Goal: Complete application form: Complete application form

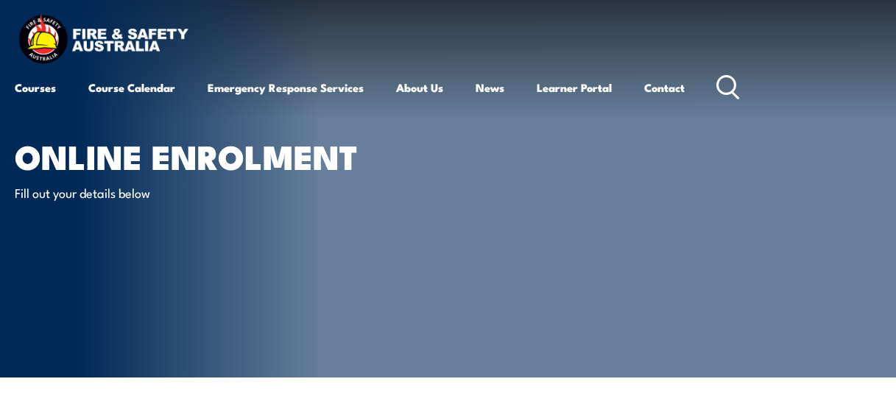
select select "Mr"
select select "M"
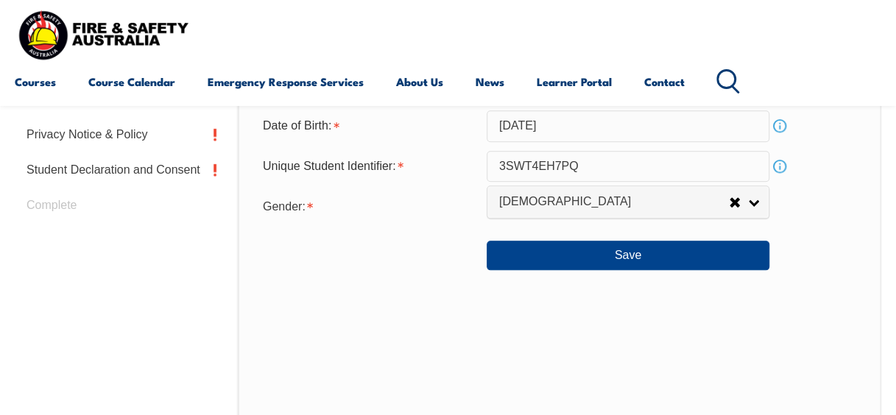
scroll to position [725, 0]
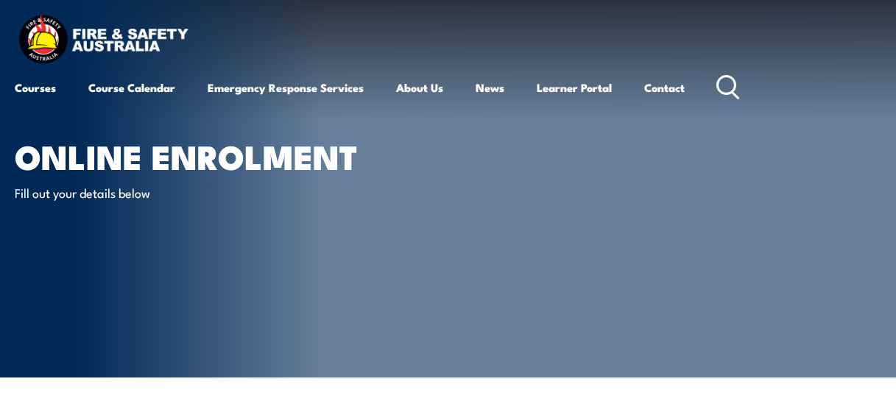
select select "Mr"
select select "M"
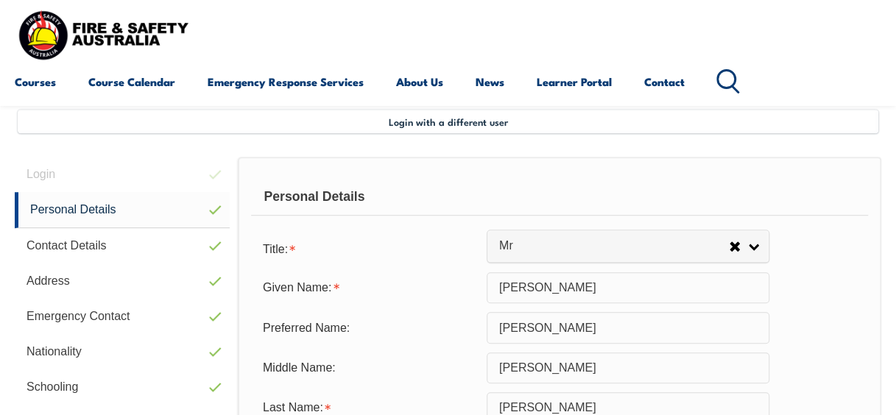
scroll to position [357, 0]
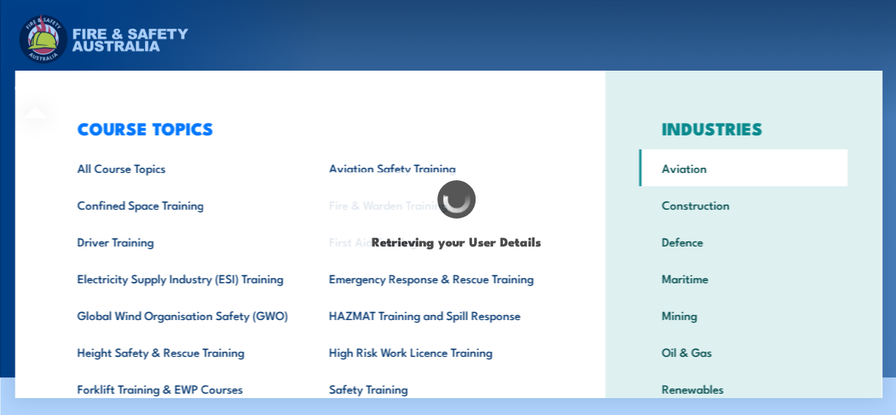
select select "Mr"
type input "[PERSON_NAME]"
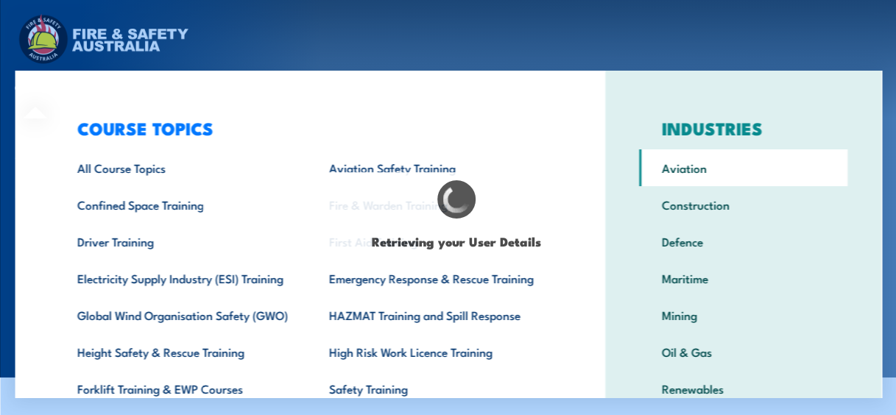
type input "[DATE]"
type input "3SWT4EH7PQ"
select select "M"
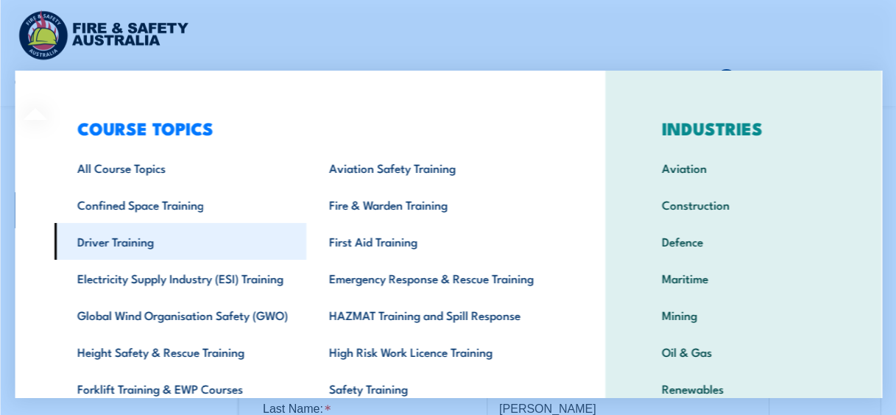
scroll to position [357, 0]
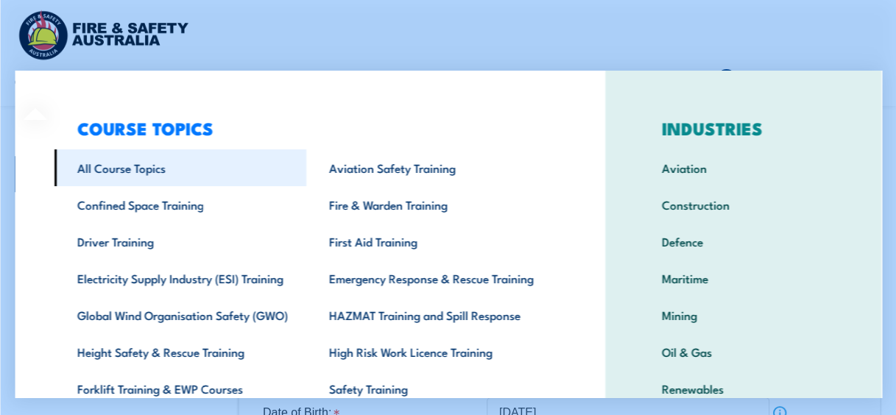
click at [156, 169] on link "All Course Topics" at bounding box center [180, 167] width 252 height 37
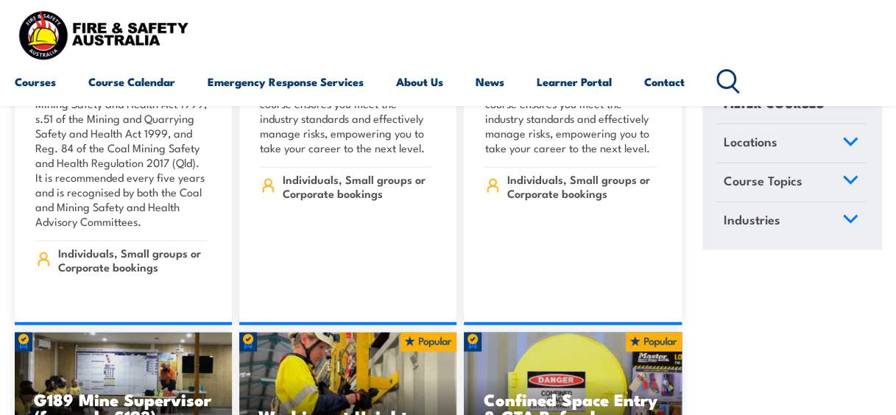
scroll to position [1840, 0]
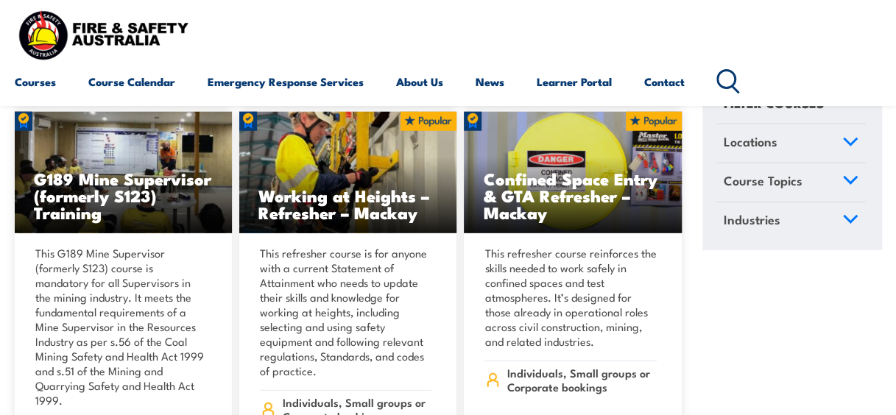
click at [789, 183] on span "Course Topics" at bounding box center [762, 181] width 79 height 20
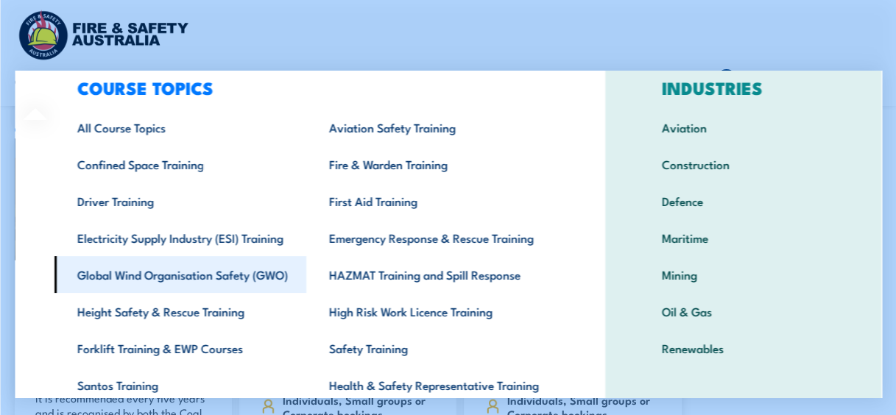
scroll to position [74, 0]
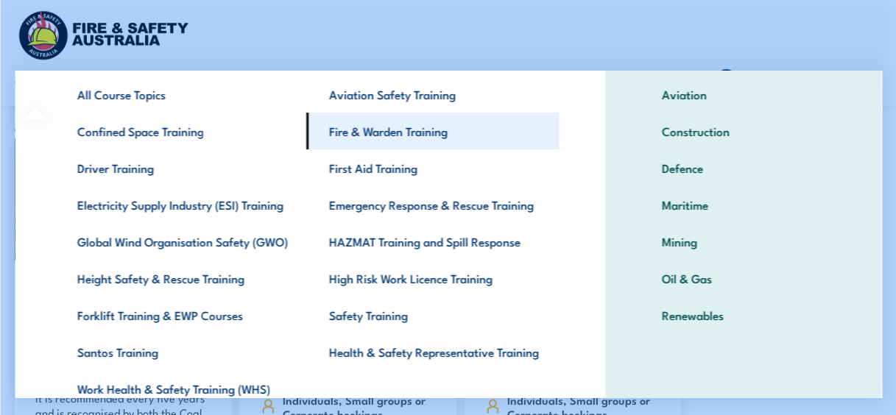
click at [417, 134] on link "Fire & Warden Training" at bounding box center [432, 131] width 252 height 37
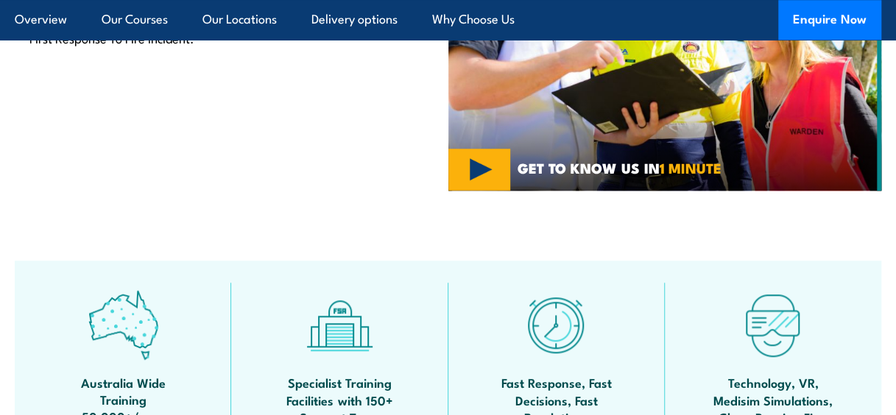
scroll to position [442, 0]
